Goal: Transaction & Acquisition: Purchase product/service

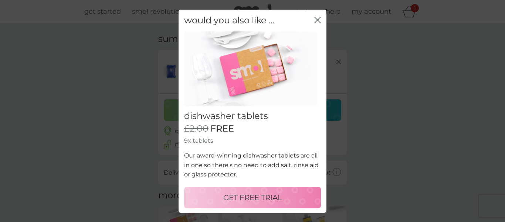
click at [315, 17] on icon "close" at bounding box center [318, 19] width 7 height 7
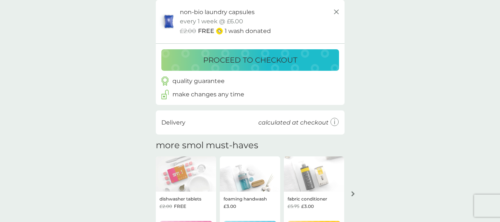
scroll to position [50, 0]
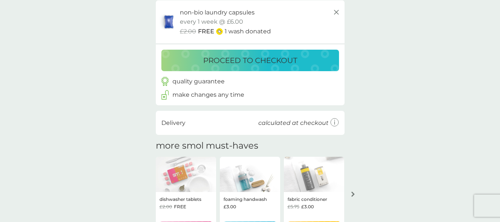
click at [258, 57] on p "proceed to checkout" at bounding box center [250, 60] width 94 height 12
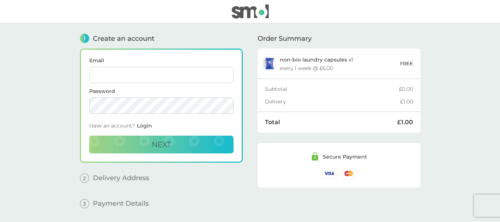
click at [141, 83] on input "Email" at bounding box center [161, 75] width 144 height 16
type input "[EMAIL_ADDRESS][DOMAIN_NAME]"
click at [159, 147] on span "Next" at bounding box center [161, 144] width 19 height 9
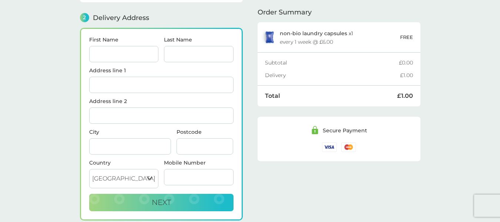
scroll to position [91, 0]
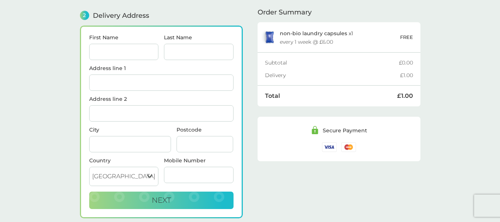
click at [139, 46] on input "First Name" at bounding box center [124, 52] width 70 height 16
type input "[PERSON_NAME]"
type input "[STREET_ADDRESS]"
type input "Stockport"
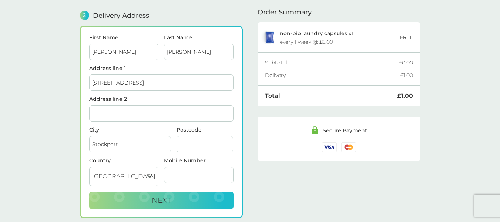
type input "SK5 7LF"
type input "07485199206"
drag, startPoint x: 131, startPoint y: 78, endPoint x: 84, endPoint y: 88, distance: 47.2
click at [84, 88] on div "First Name [PERSON_NAME] Last Name [PERSON_NAME] Address line [STREET_ADDRESS] …" at bounding box center [161, 122] width 163 height 192
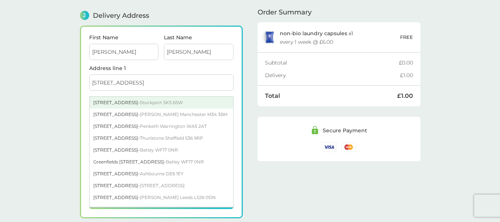
click at [174, 100] on span "Stockport SK5 6SW" at bounding box center [161, 103] width 43 height 6
type input "[STREET_ADDRESS]"
type input "SK5 6SW"
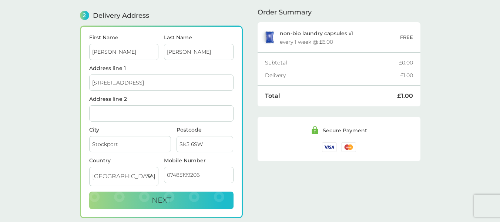
click at [150, 198] on button "Next" at bounding box center [161, 200] width 144 height 18
checkbox input "true"
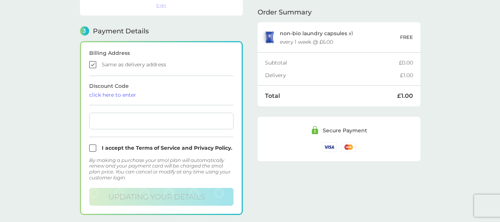
scroll to position [205, 0]
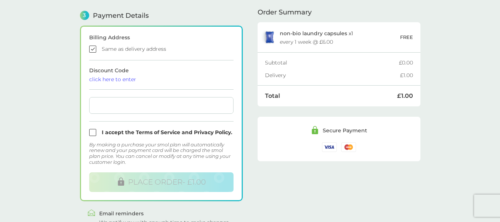
click at [118, 108] on div at bounding box center [161, 105] width 144 height 17
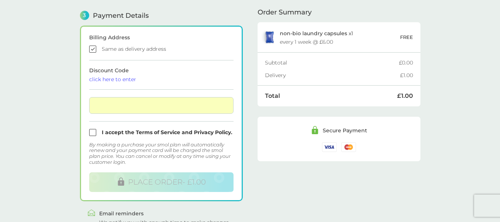
drag, startPoint x: 93, startPoint y: 134, endPoint x: 119, endPoint y: 148, distance: 30.0
click at [92, 133] on input "checkbox" at bounding box center [161, 132] width 144 height 7
checkbox input "true"
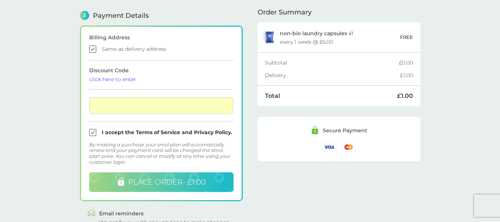
click at [184, 187] on button "PLACE ORDER - £1.00" at bounding box center [161, 182] width 144 height 20
